Goal: Transaction & Acquisition: Subscribe to service/newsletter

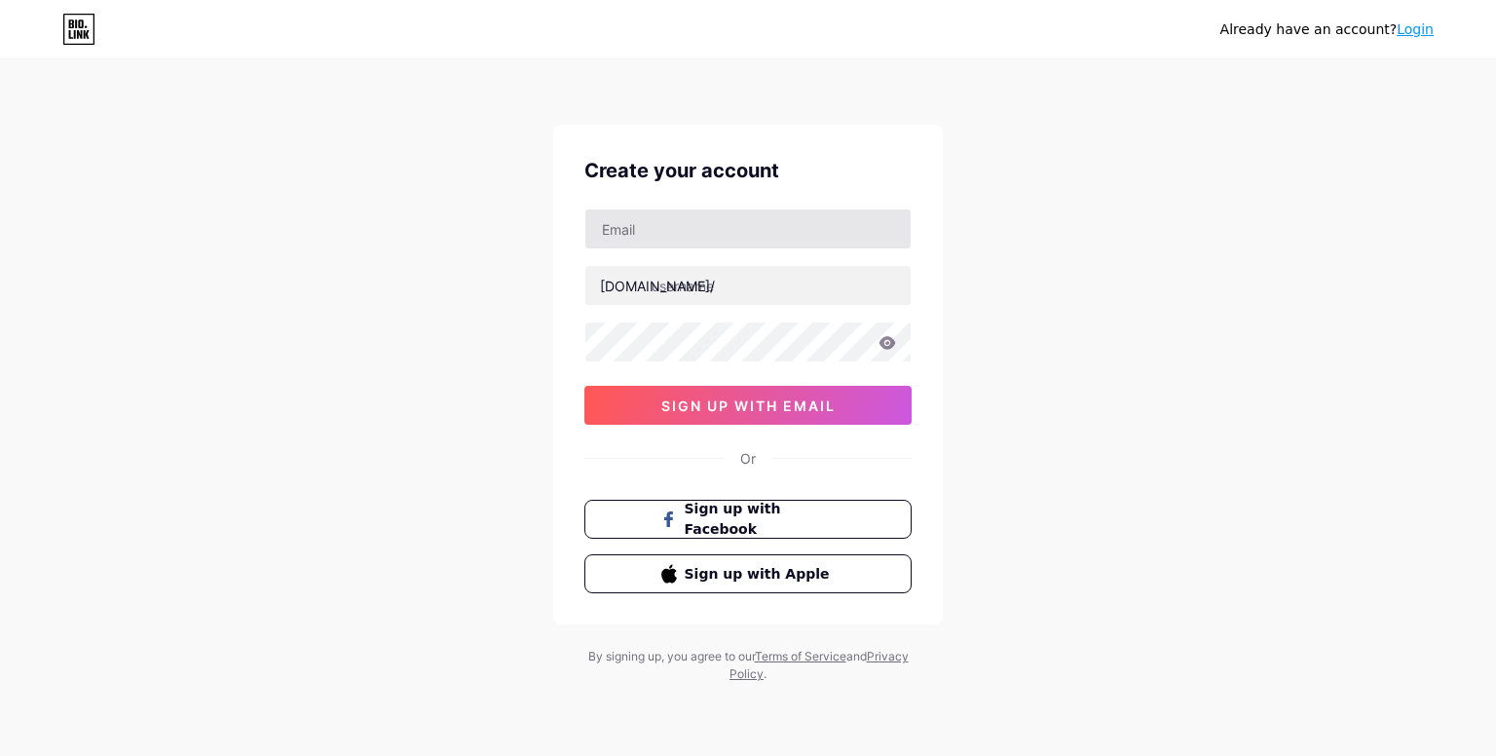
type input "[EMAIL_ADDRESS][DOMAIN_NAME]"
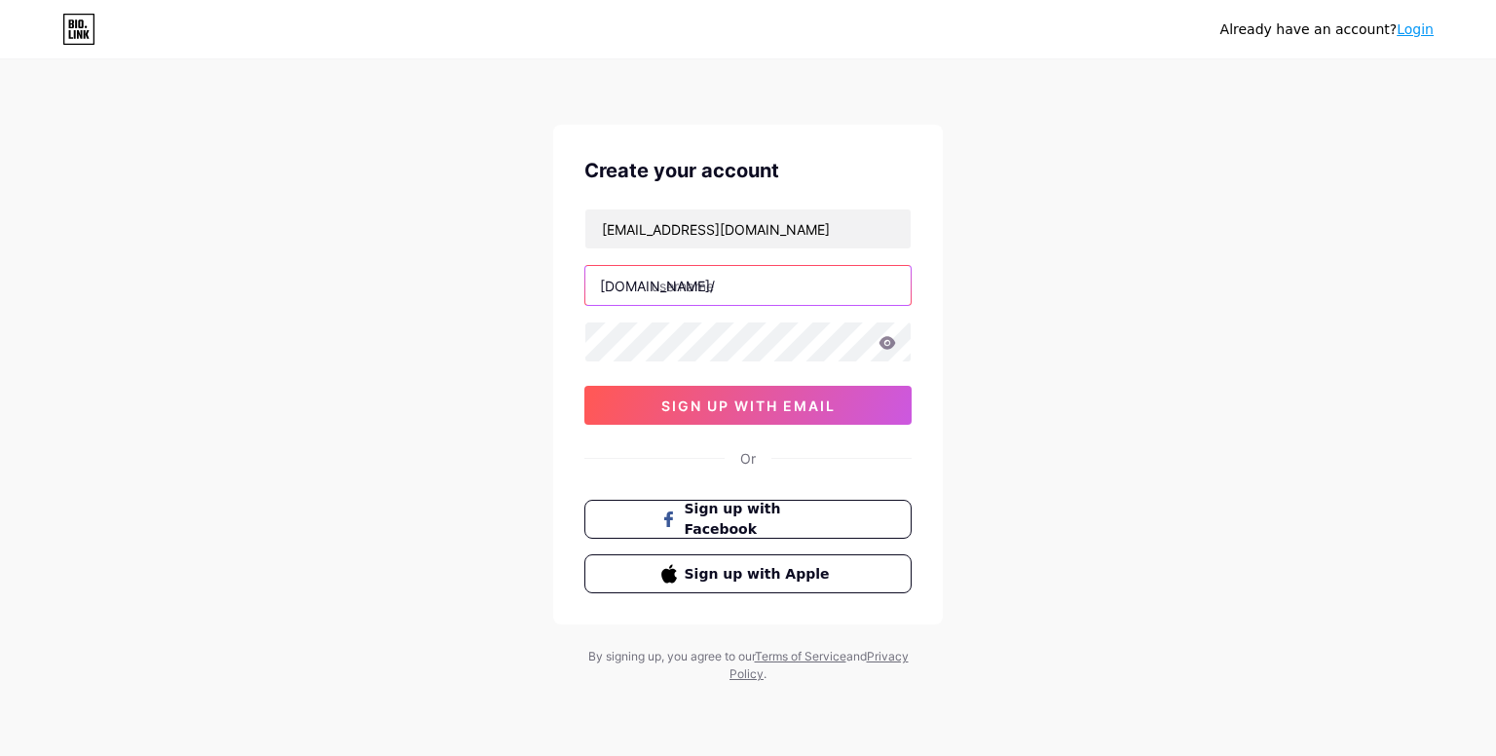
click at [752, 293] on input "text" at bounding box center [747, 285] width 325 height 39
click at [899, 755] on img at bounding box center [748, 767] width 1496 height 23
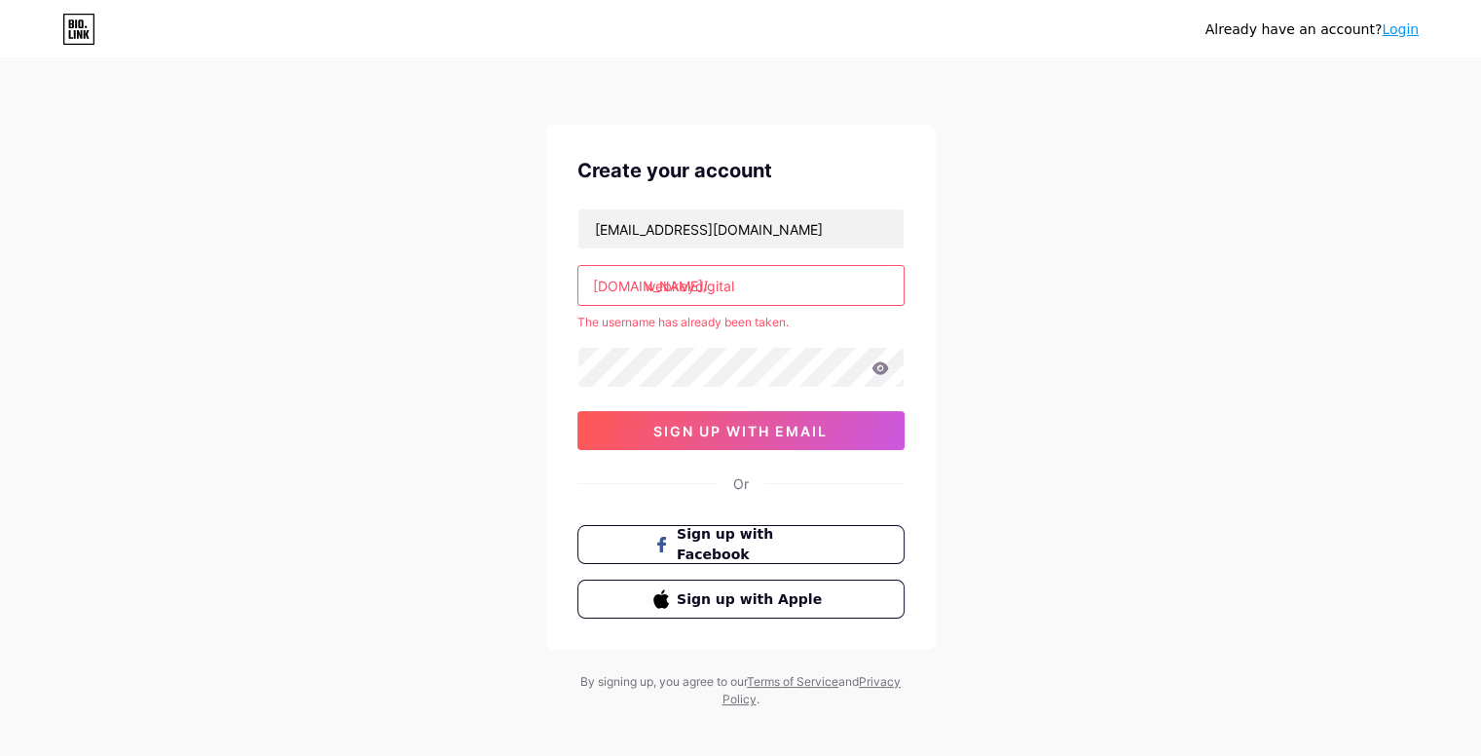
click at [816, 281] on input "webkeydigital" at bounding box center [741, 285] width 325 height 39
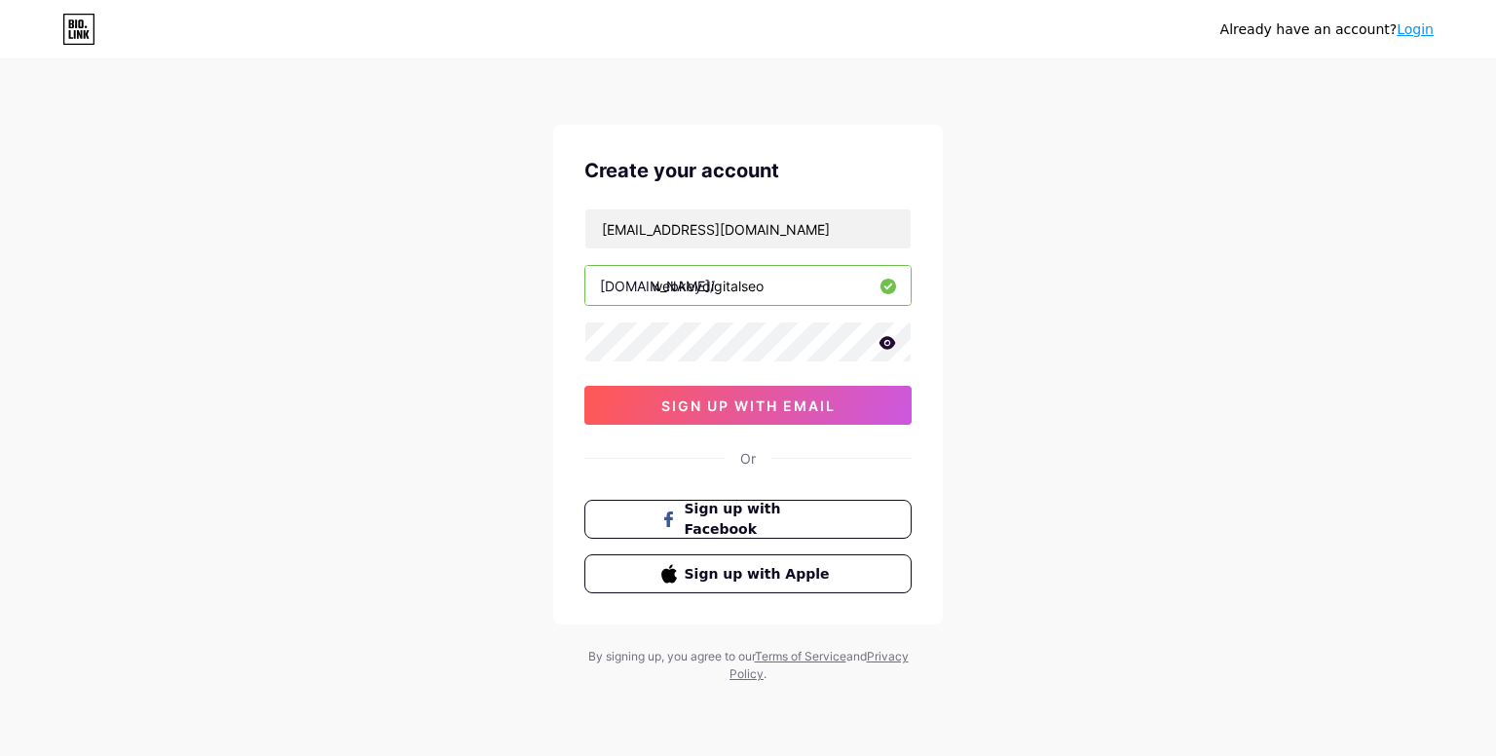
type input "webkeydigitalseo"
click at [813, 424] on div "Create your account [EMAIL_ADDRESS][DOMAIN_NAME] [DOMAIN_NAME]/ webkeydigitalse…" at bounding box center [748, 375] width 390 height 500
click at [694, 402] on span "sign up with email" at bounding box center [748, 405] width 174 height 17
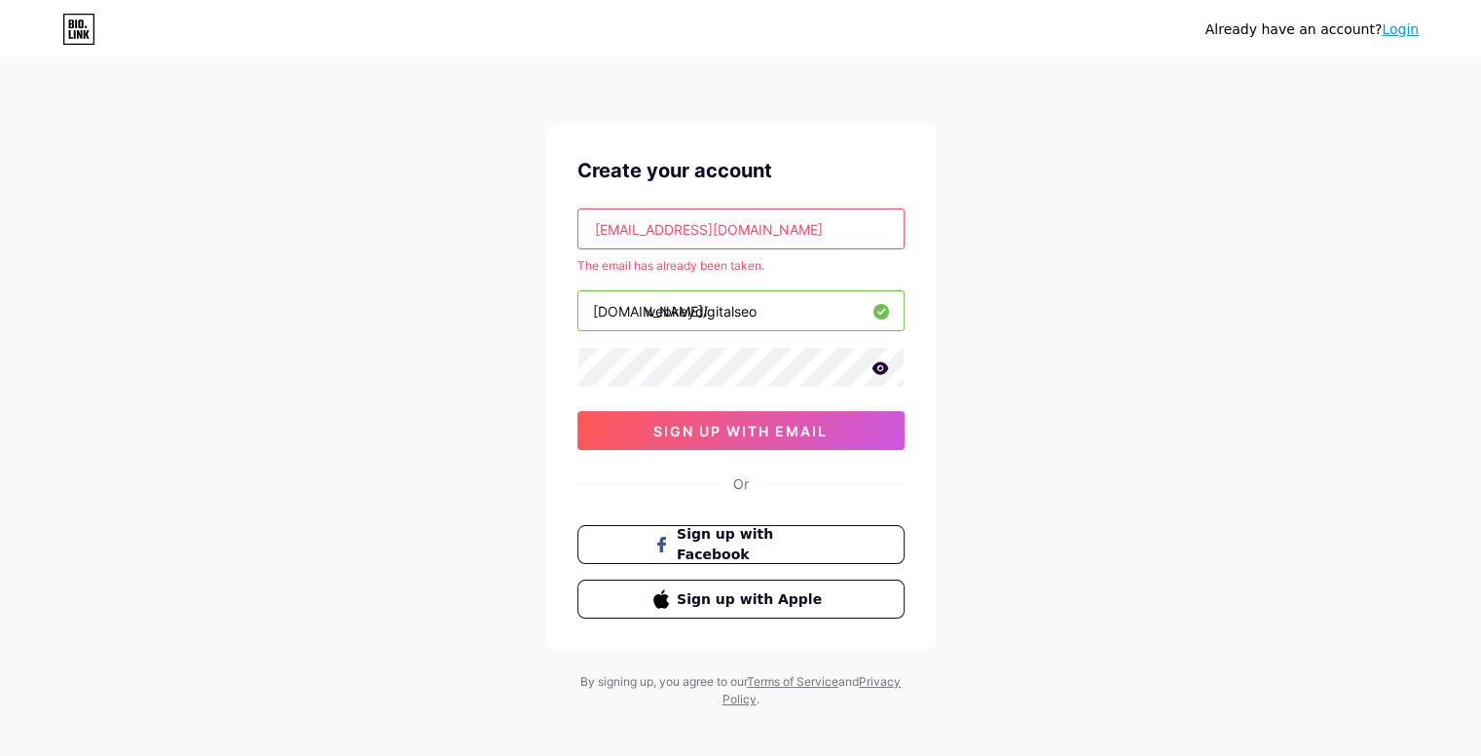
click at [1410, 31] on link "Login" at bounding box center [1400, 29] width 37 height 16
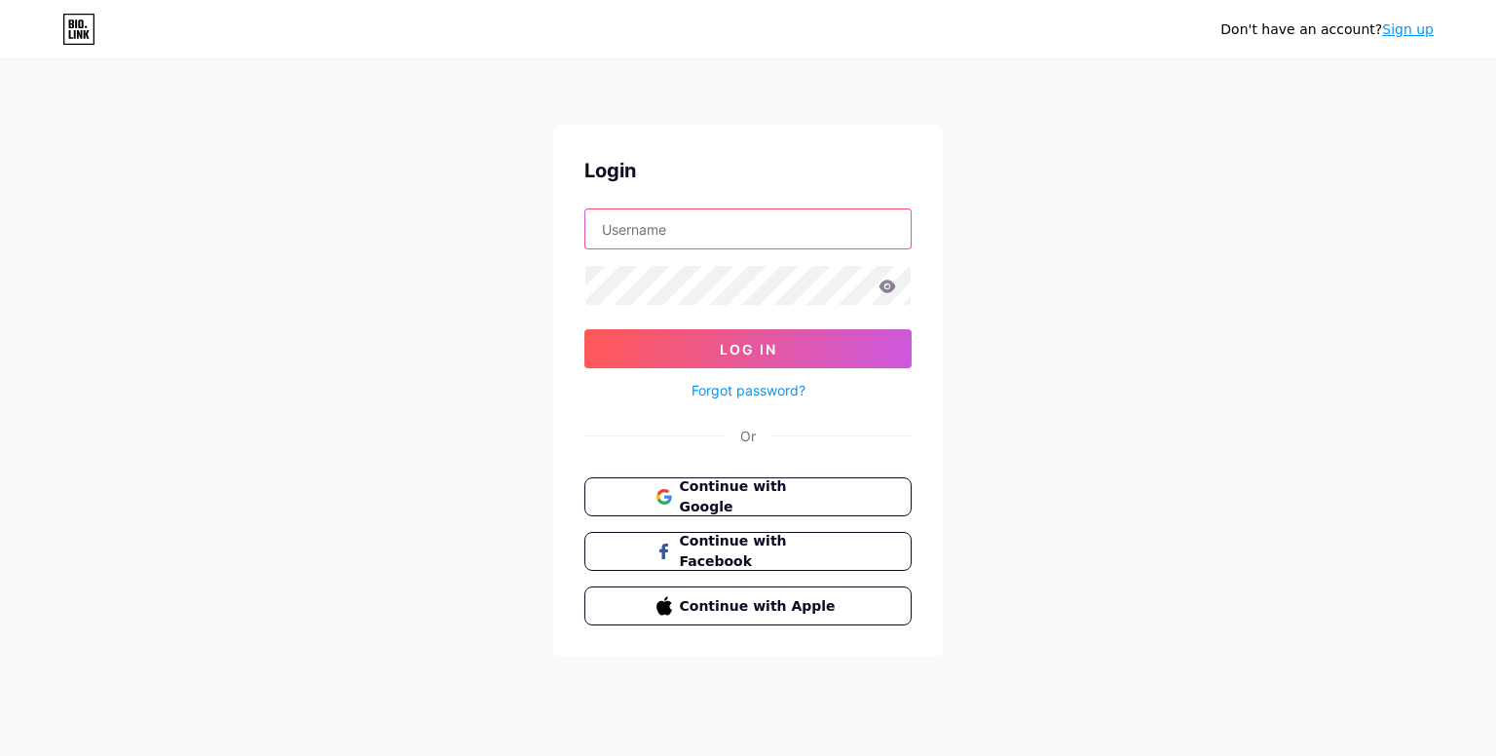
type input "[EMAIL_ADDRESS][DOMAIN_NAME]"
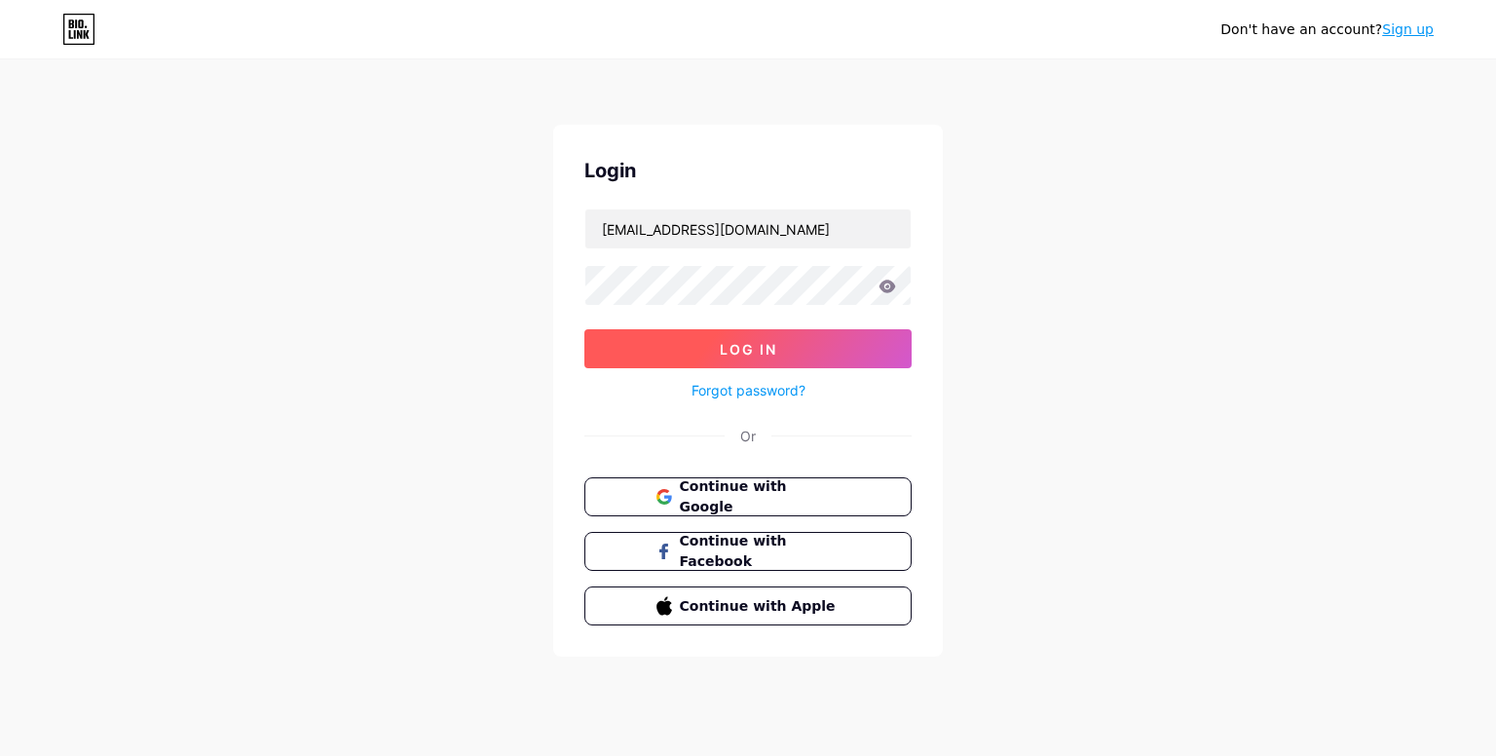
click at [748, 348] on span "Log In" at bounding box center [748, 349] width 57 height 17
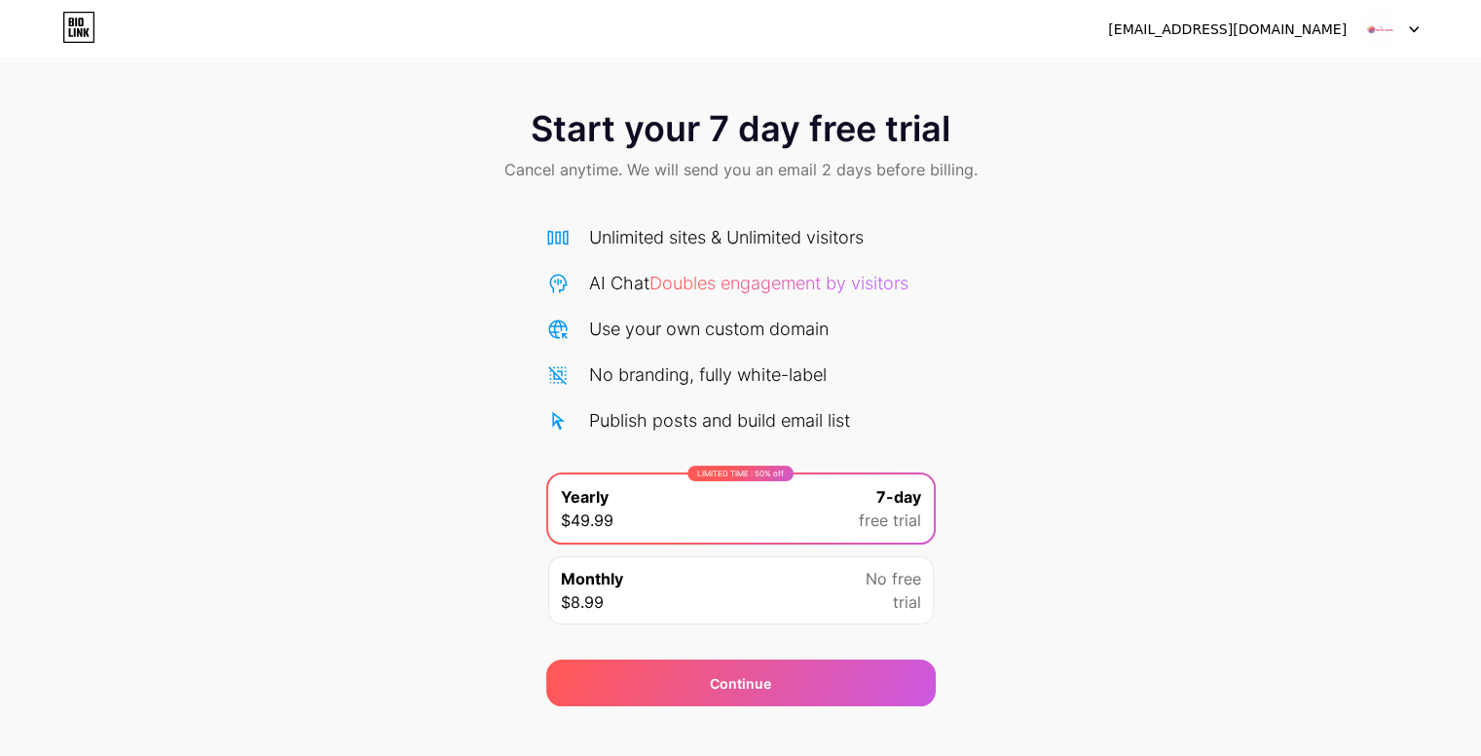
click at [1383, 33] on img at bounding box center [1380, 29] width 37 height 37
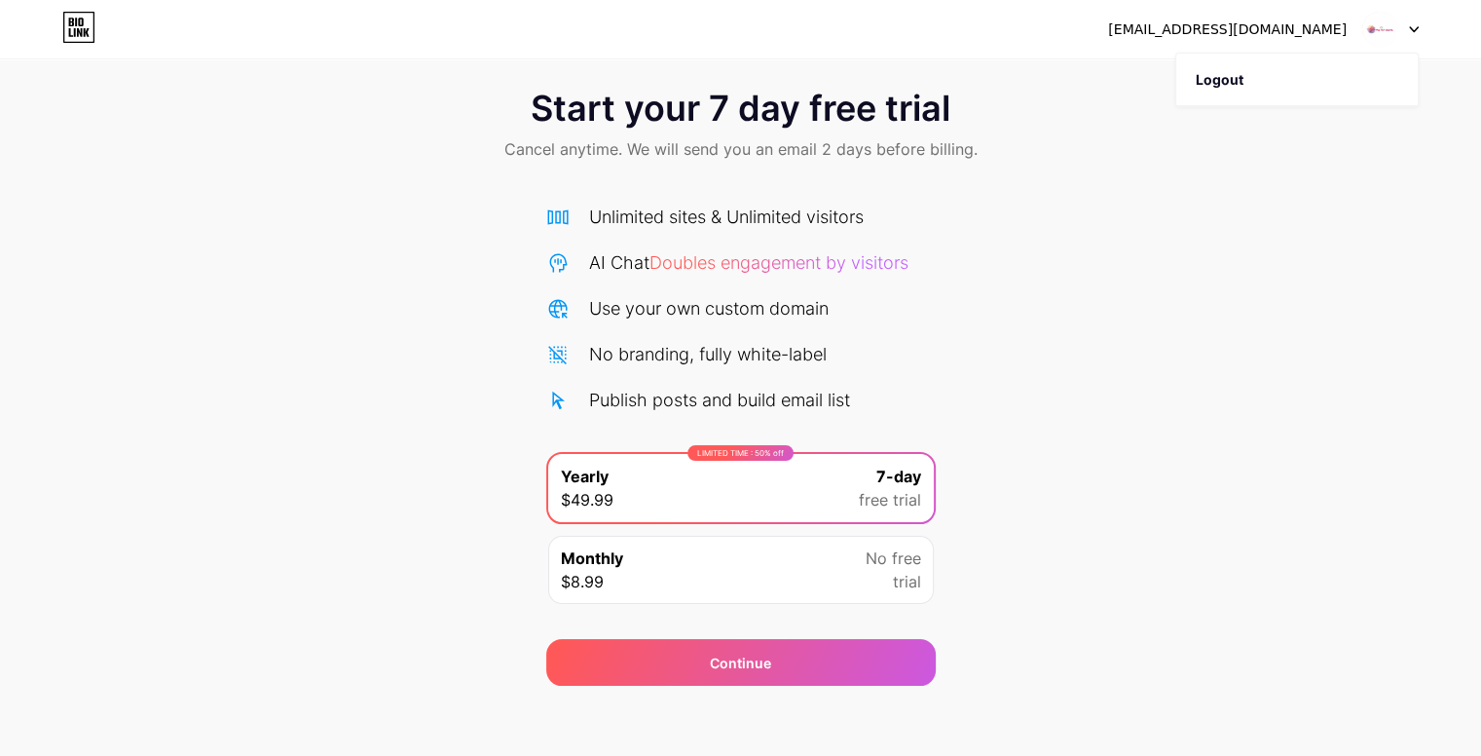
scroll to position [27, 0]
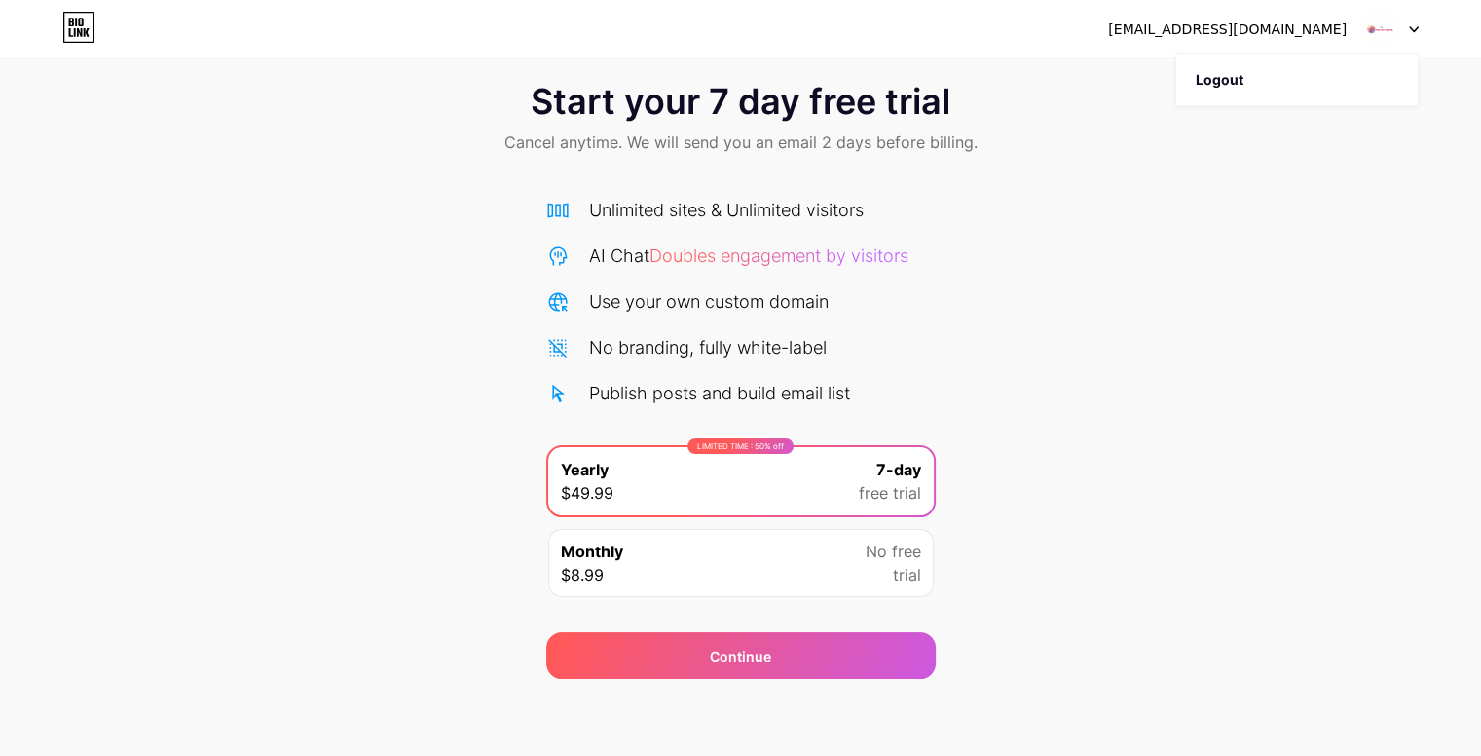
click at [701, 563] on div "Monthly $8.99 No free trial" at bounding box center [741, 563] width 386 height 68
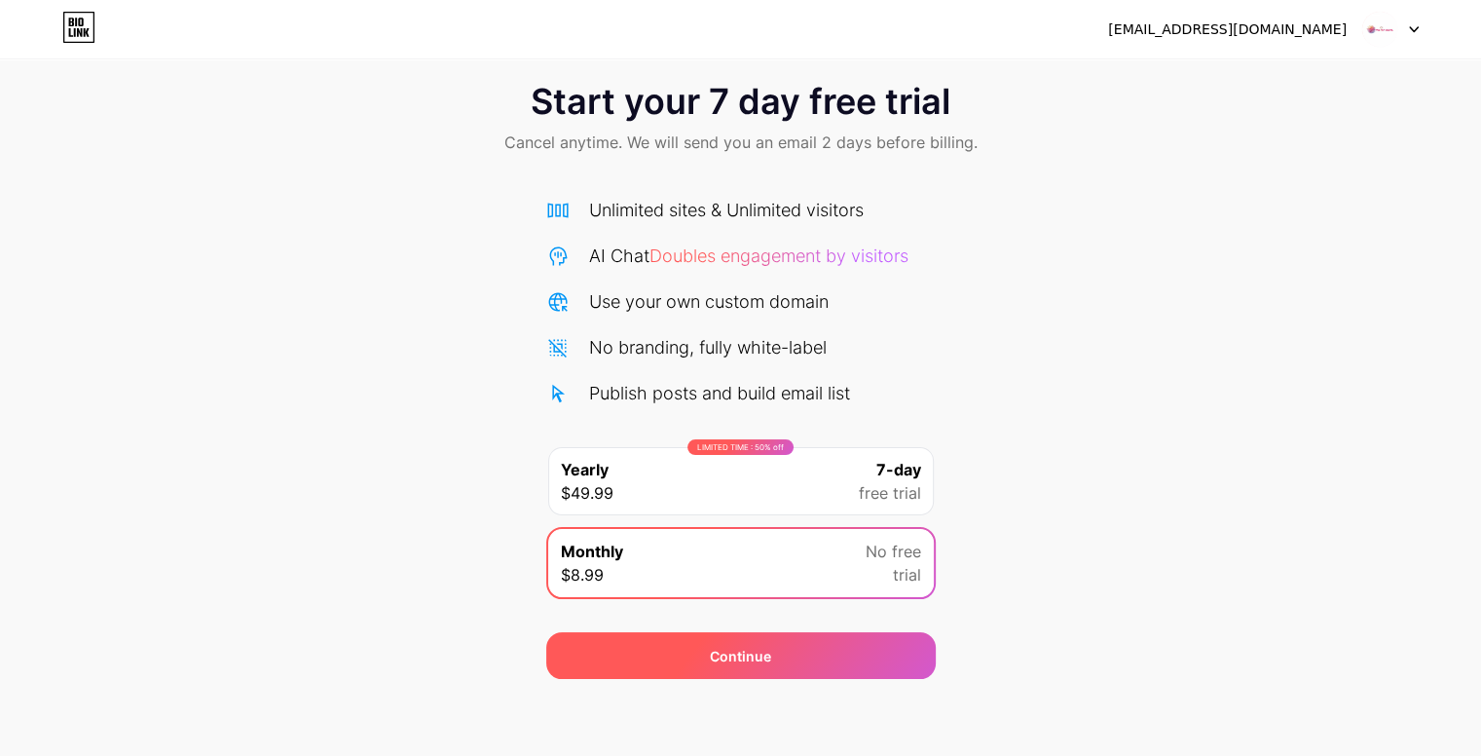
click at [705, 659] on div "Continue" at bounding box center [741, 655] width 390 height 47
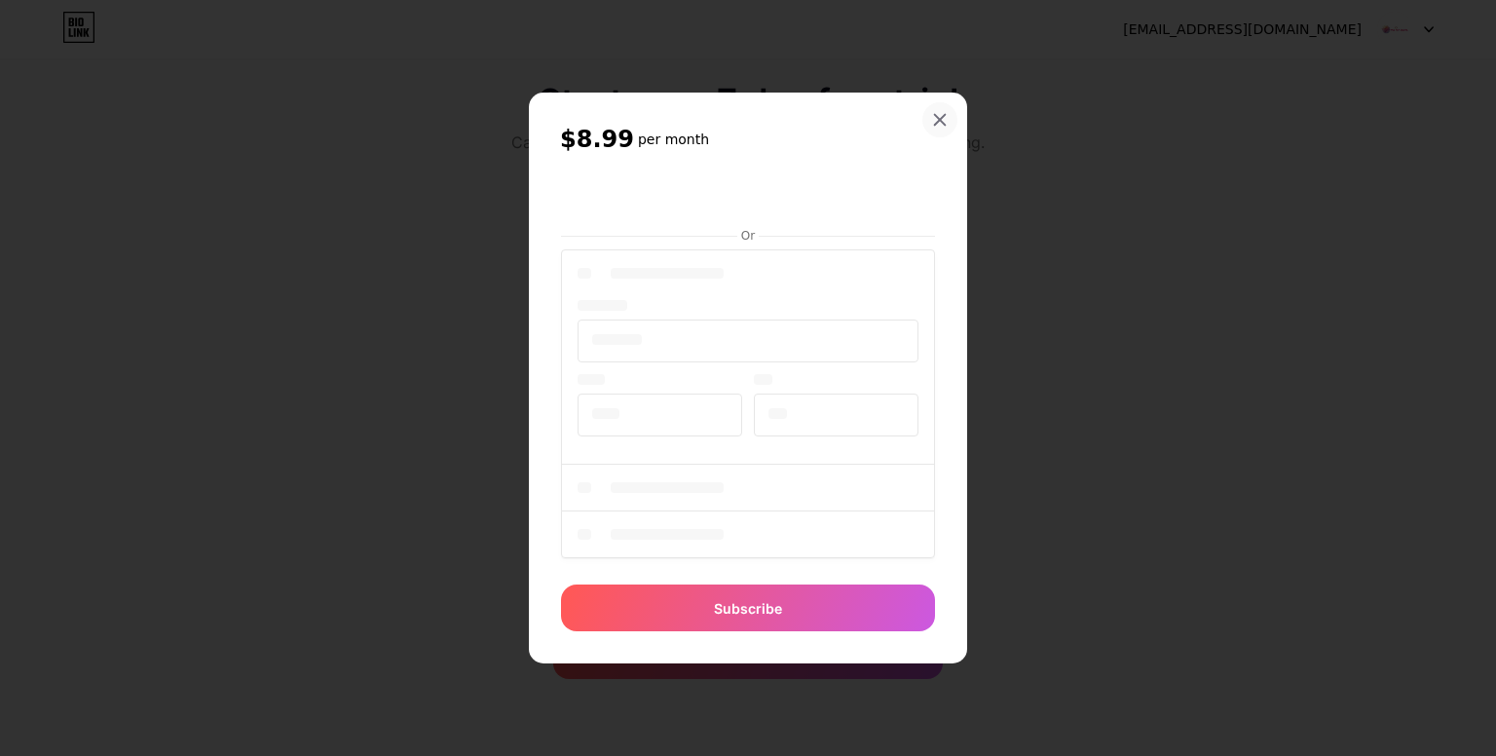
click at [940, 126] on icon at bounding box center [940, 120] width 16 height 16
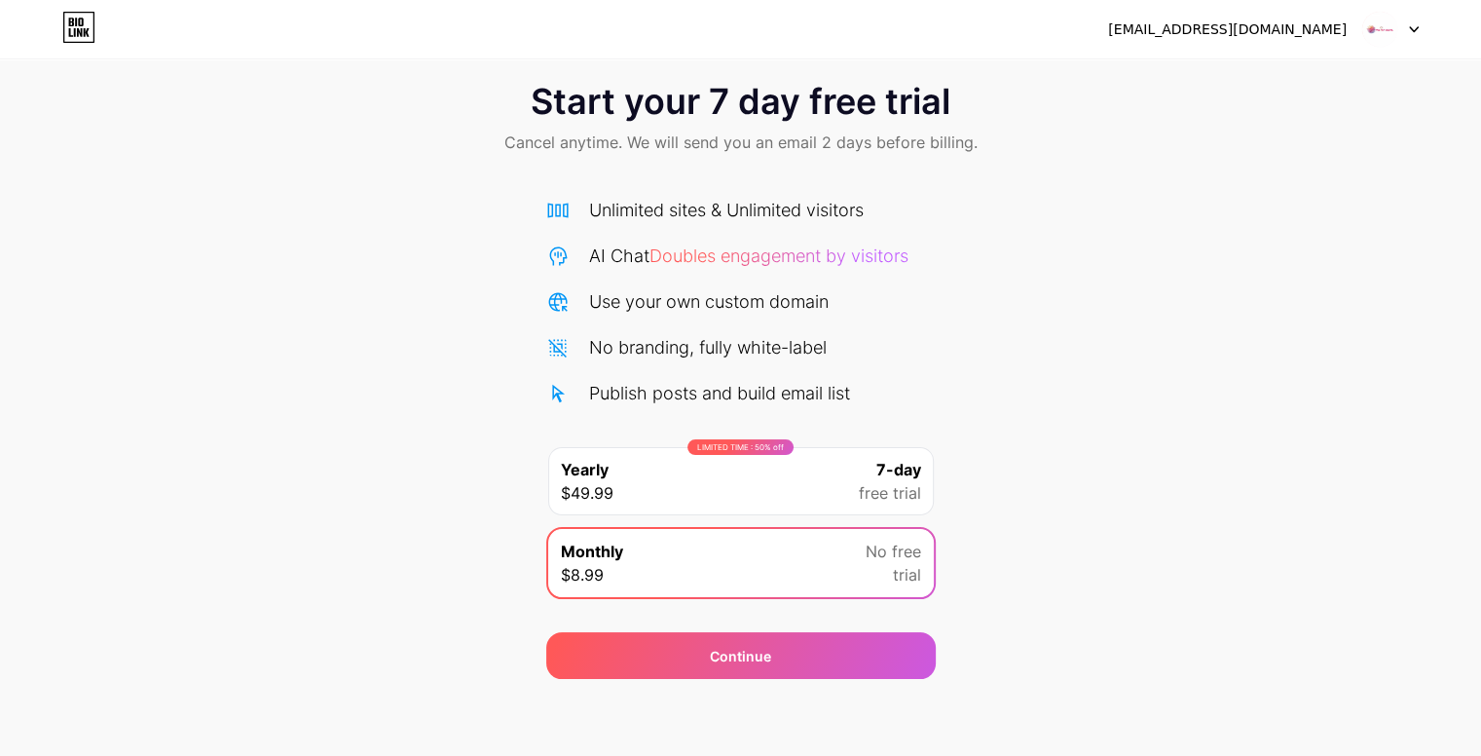
click at [82, 41] on icon at bounding box center [78, 27] width 33 height 31
